Goal: Information Seeking & Learning: Check status

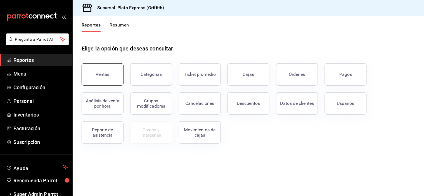
click at [112, 71] on button "Ventas" at bounding box center [103, 74] width 42 height 22
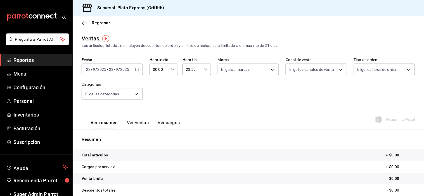
click at [135, 71] on icon "button" at bounding box center [137, 70] width 4 height 4
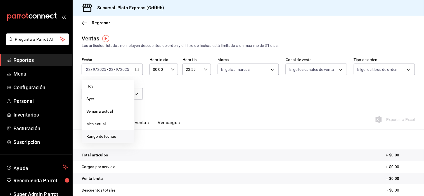
click at [114, 134] on span "Rango de fechas" at bounding box center [107, 137] width 43 height 6
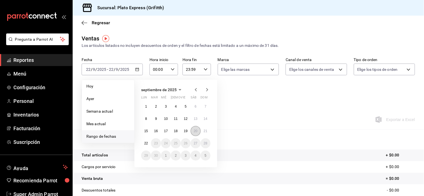
click at [192, 130] on button "20" at bounding box center [195, 131] width 10 height 10
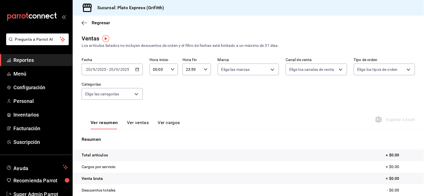
click at [139, 69] on div "[DATE] [DATE] - [DATE] [DATE]" at bounding box center [112, 70] width 61 height 12
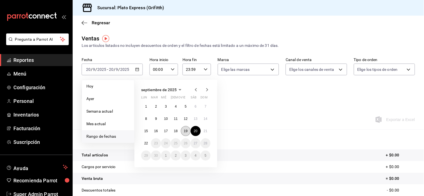
click at [187, 128] on button "19" at bounding box center [186, 131] width 10 height 10
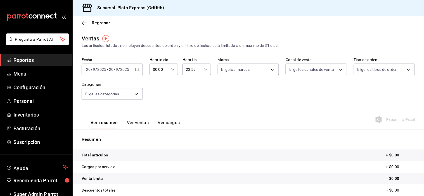
click at [272, 93] on div "Fecha 2025-09-20 20 / 9 / 2025 - 2025-09-20 20 / 9 / 2025 Hora inicio 00:00 Hor…" at bounding box center [248, 82] width 333 height 49
click at [136, 73] on div "[DATE] [DATE] - [DATE] [DATE]" at bounding box center [112, 70] width 61 height 12
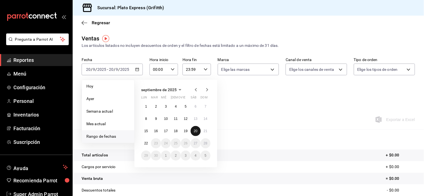
click at [195, 133] on abbr "20" at bounding box center [196, 131] width 4 height 4
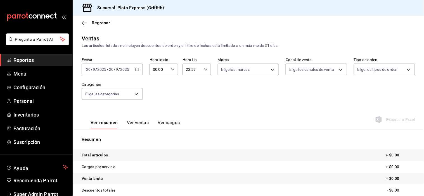
click at [133, 121] on button "Ver ventas" at bounding box center [138, 124] width 22 height 9
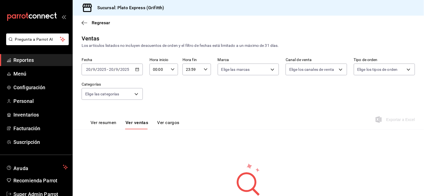
click at [110, 123] on button "Ver resumen" at bounding box center [103, 124] width 26 height 9
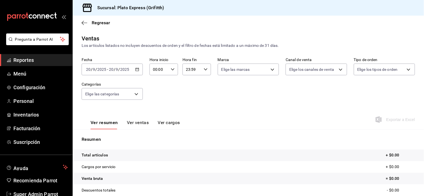
click at [139, 68] on div "[DATE] [DATE] - [DATE] [DATE]" at bounding box center [112, 70] width 61 height 12
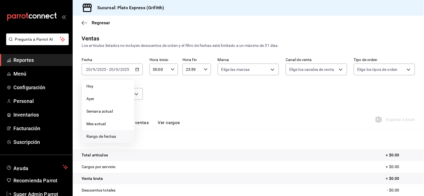
click at [110, 135] on span "Rango de fechas" at bounding box center [107, 137] width 43 height 6
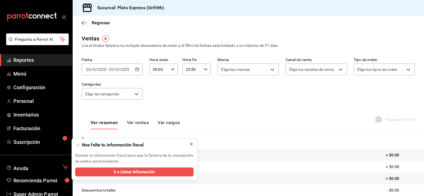
click at [191, 141] on button at bounding box center [191, 144] width 9 height 9
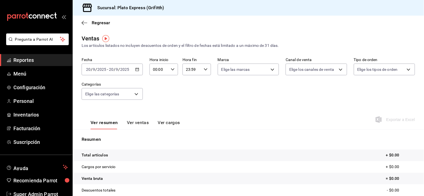
click at [136, 70] on icon "button" at bounding box center [137, 70] width 4 height 4
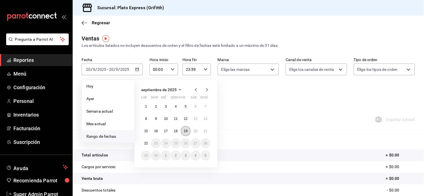
click at [188, 128] on button "19" at bounding box center [186, 131] width 10 height 10
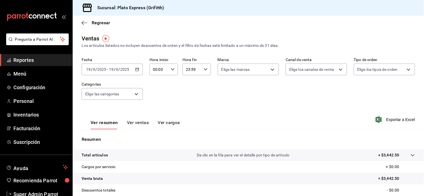
click at [143, 121] on button "Ver ventas" at bounding box center [138, 124] width 22 height 9
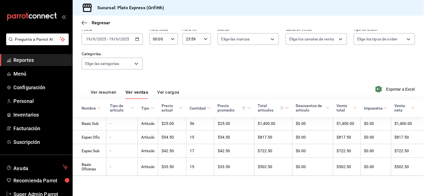
scroll to position [32, 0]
click at [137, 37] on icon "button" at bounding box center [137, 39] width 4 height 4
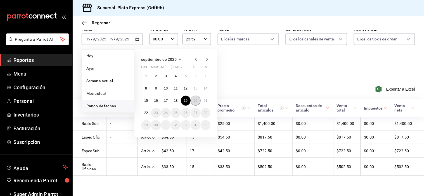
click at [194, 96] on button "20" at bounding box center [195, 101] width 10 height 10
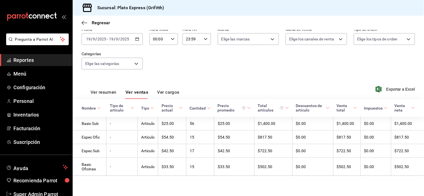
click at [232, 82] on div "Ver resumen Ver ventas Ver cargos Exportar a Excel" at bounding box center [248, 87] width 351 height 23
click at [137, 37] on icon "button" at bounding box center [137, 39] width 4 height 4
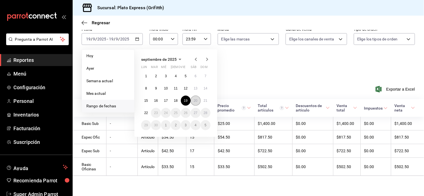
click at [193, 101] on button "20" at bounding box center [195, 101] width 10 height 10
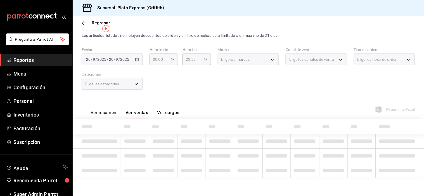
scroll to position [32, 0]
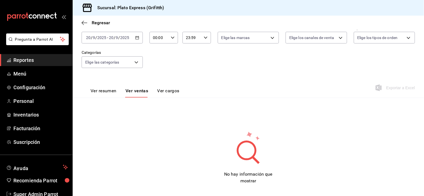
click at [109, 93] on button "Ver resumen" at bounding box center [103, 92] width 26 height 9
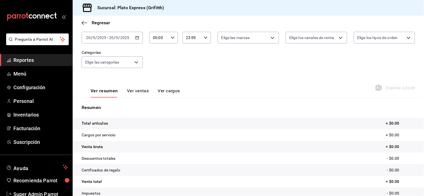
click at [139, 35] on div "[DATE] [DATE] - [DATE] [DATE]" at bounding box center [112, 38] width 61 height 12
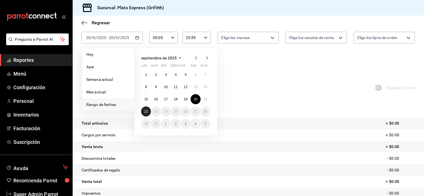
click at [149, 109] on button "22" at bounding box center [146, 112] width 10 height 10
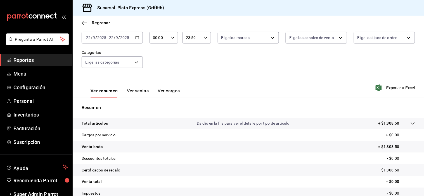
click at [139, 92] on button "Ver ventas" at bounding box center [138, 92] width 22 height 9
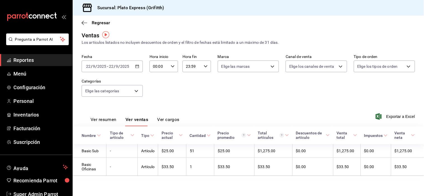
scroll to position [4, 0]
click at [168, 65] on div "00:00 Hora inicio" at bounding box center [163, 67] width 28 height 12
click at [155, 105] on button "02" at bounding box center [156, 106] width 12 height 11
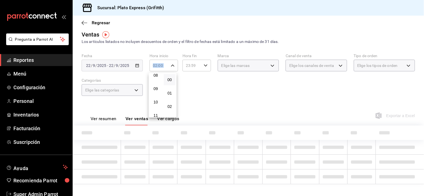
scroll to position [136, 0]
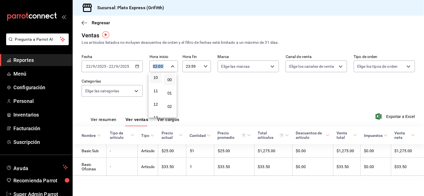
click at [159, 83] on button "10" at bounding box center [156, 77] width 12 height 11
type input "10:00"
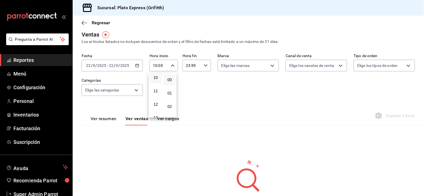
click at [264, 107] on div at bounding box center [212, 98] width 424 height 196
click at [39, 82] on link "Configuración" at bounding box center [36, 88] width 72 height 12
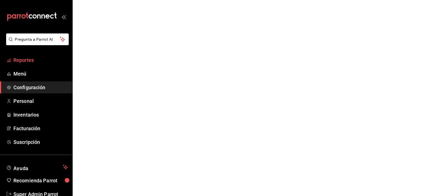
click at [40, 59] on span "Reportes" at bounding box center [40, 60] width 54 height 8
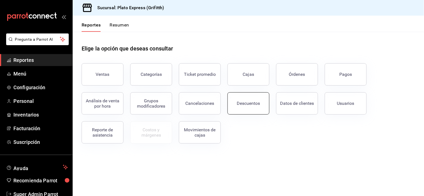
click at [259, 102] on button "Descuentos" at bounding box center [248, 103] width 42 height 22
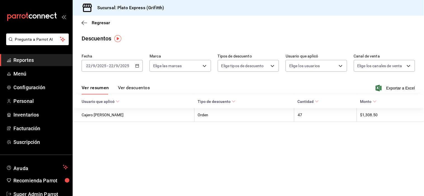
click at [137, 69] on div "[DATE] [DATE] - [DATE] [DATE]" at bounding box center [112, 66] width 61 height 12
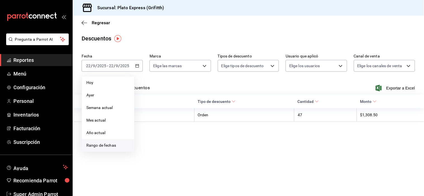
click at [105, 143] on span "Rango de fechas" at bounding box center [107, 146] width 43 height 6
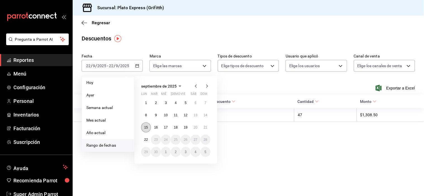
click at [148, 127] on button "15" at bounding box center [146, 128] width 10 height 10
click at [147, 135] on button "22" at bounding box center [146, 140] width 10 height 10
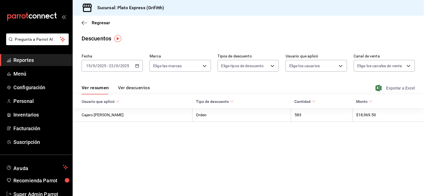
click at [378, 91] on icon "button" at bounding box center [378, 88] width 6 height 7
